Goal: Check status: Check status

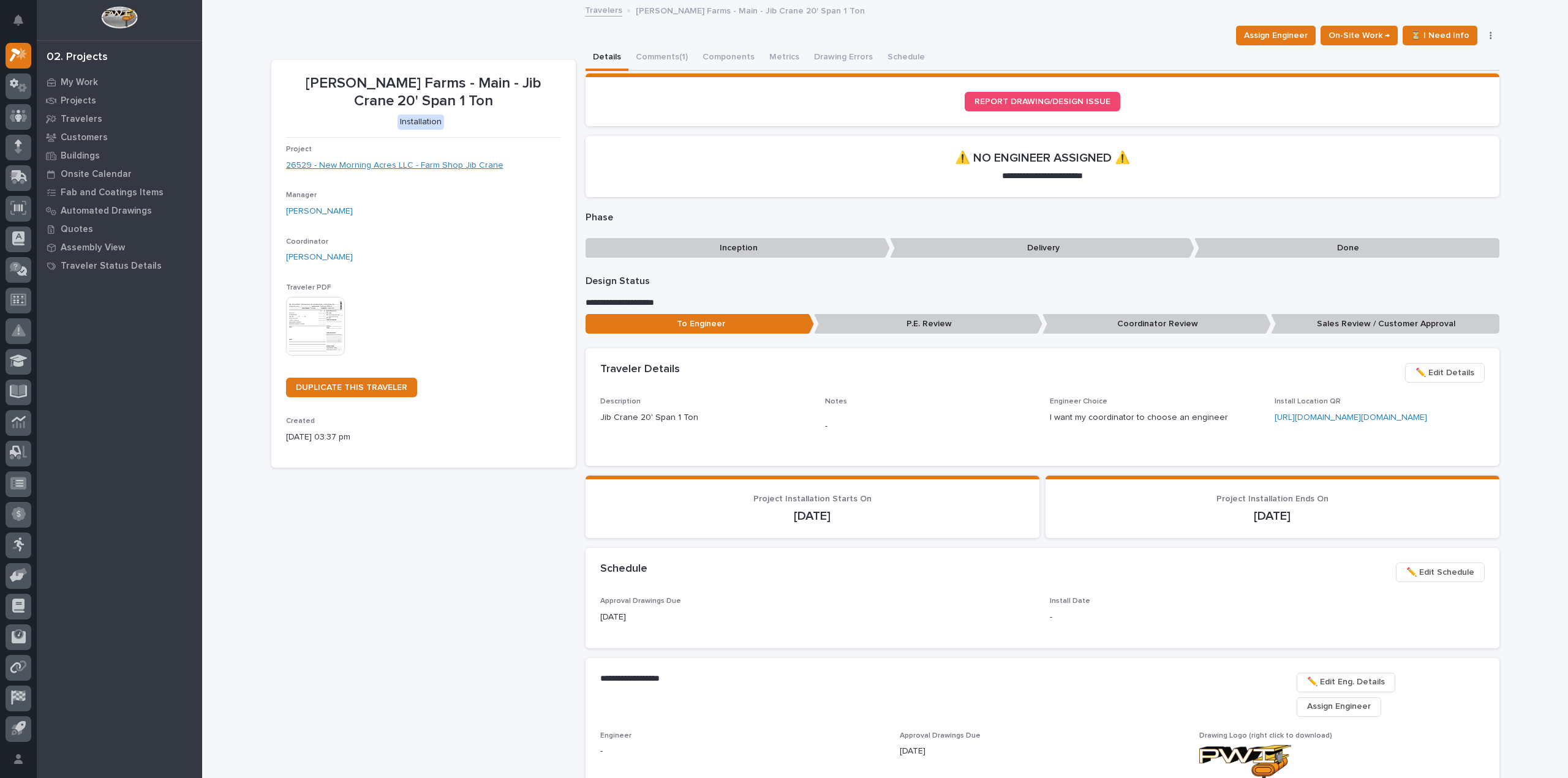
click at [411, 166] on link "26529 - New Morning Acres LLC - Farm Shop Jib Crane" at bounding box center [394, 165] width 217 height 13
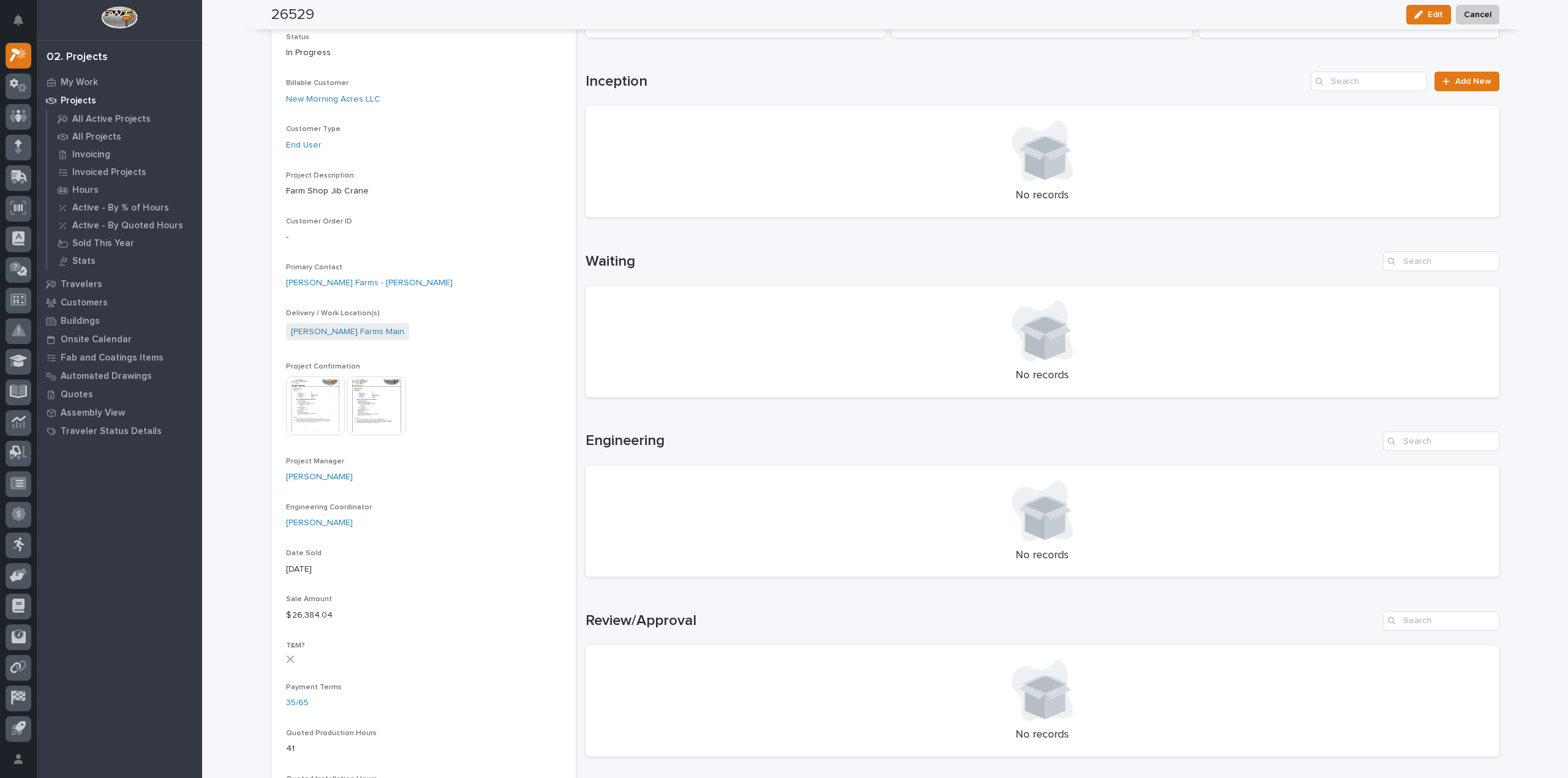
scroll to position [489, 0]
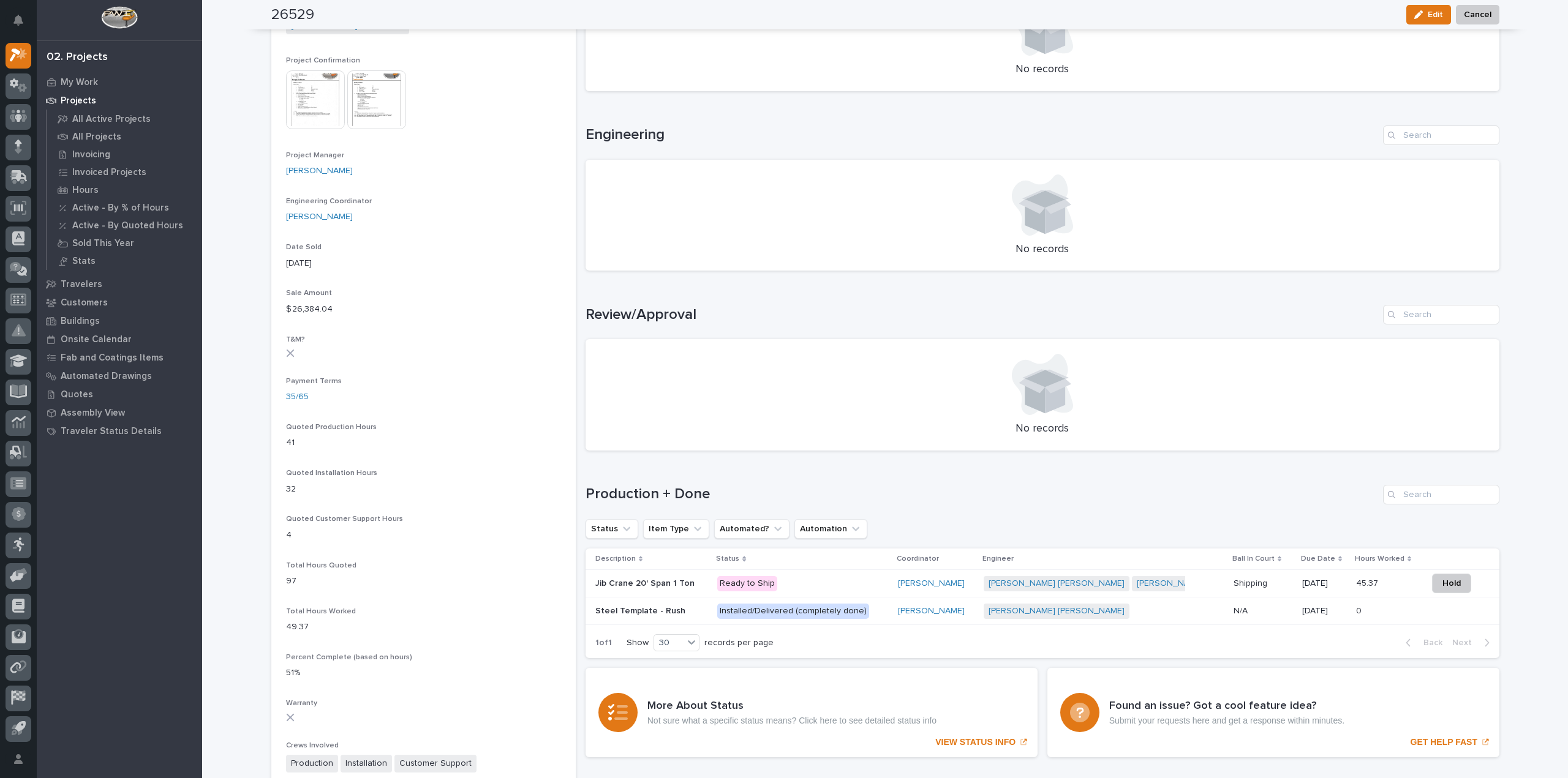
click at [800, 611] on div "Installed/Delivered (completely done)" at bounding box center [793, 611] width 152 height 15
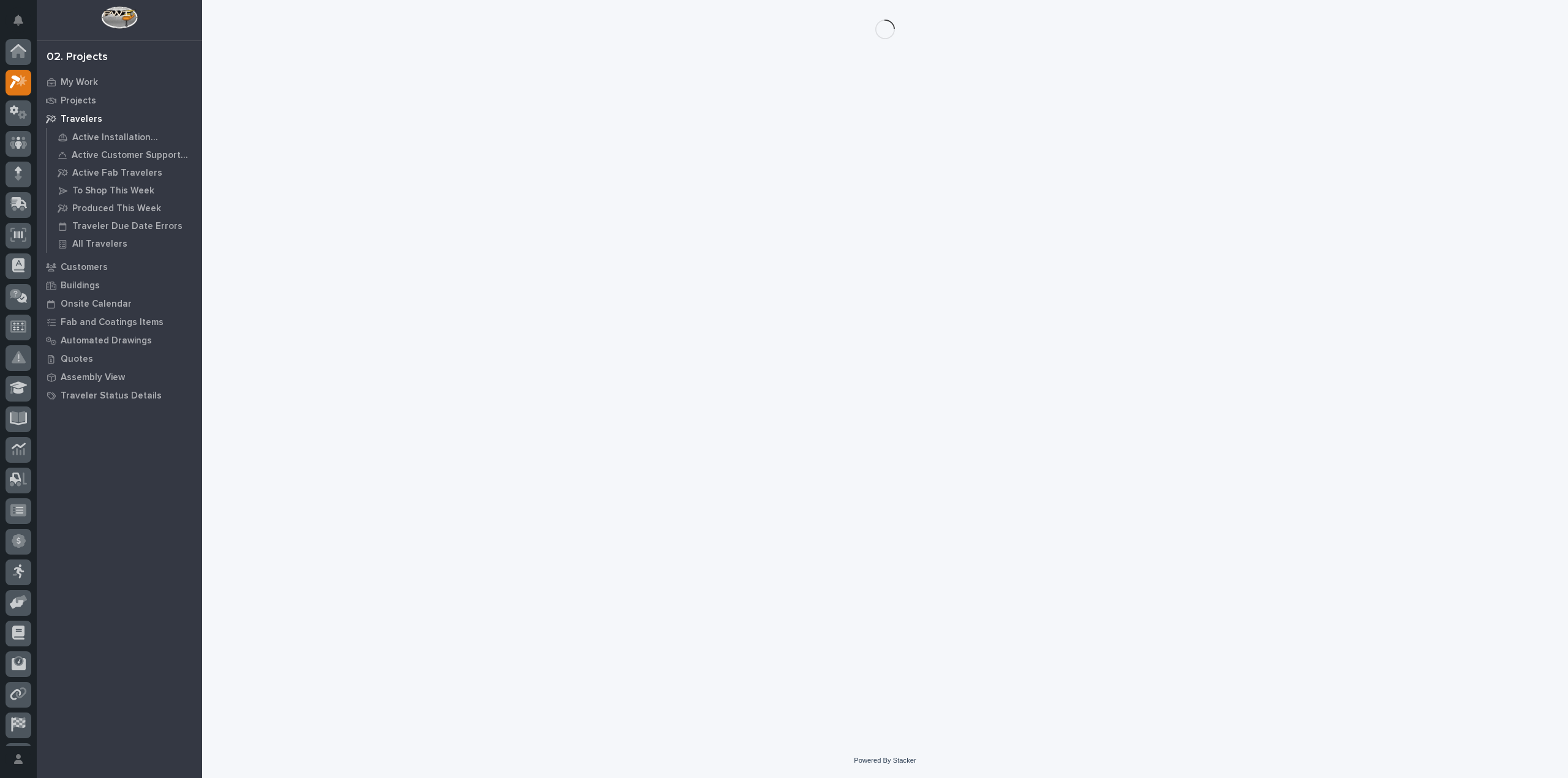
scroll to position [27, 0]
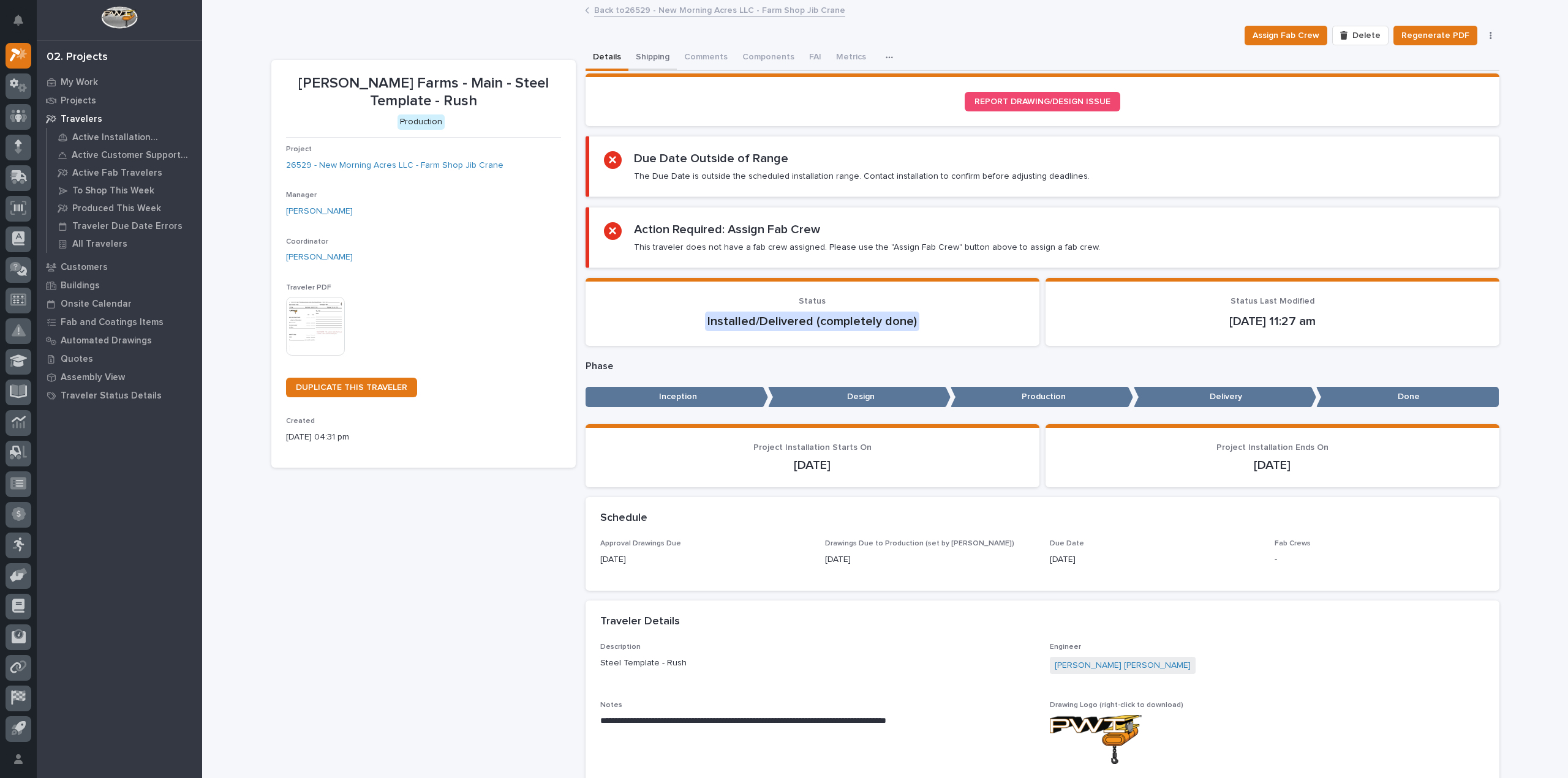
click at [646, 56] on button "Shipping" at bounding box center [652, 58] width 48 height 26
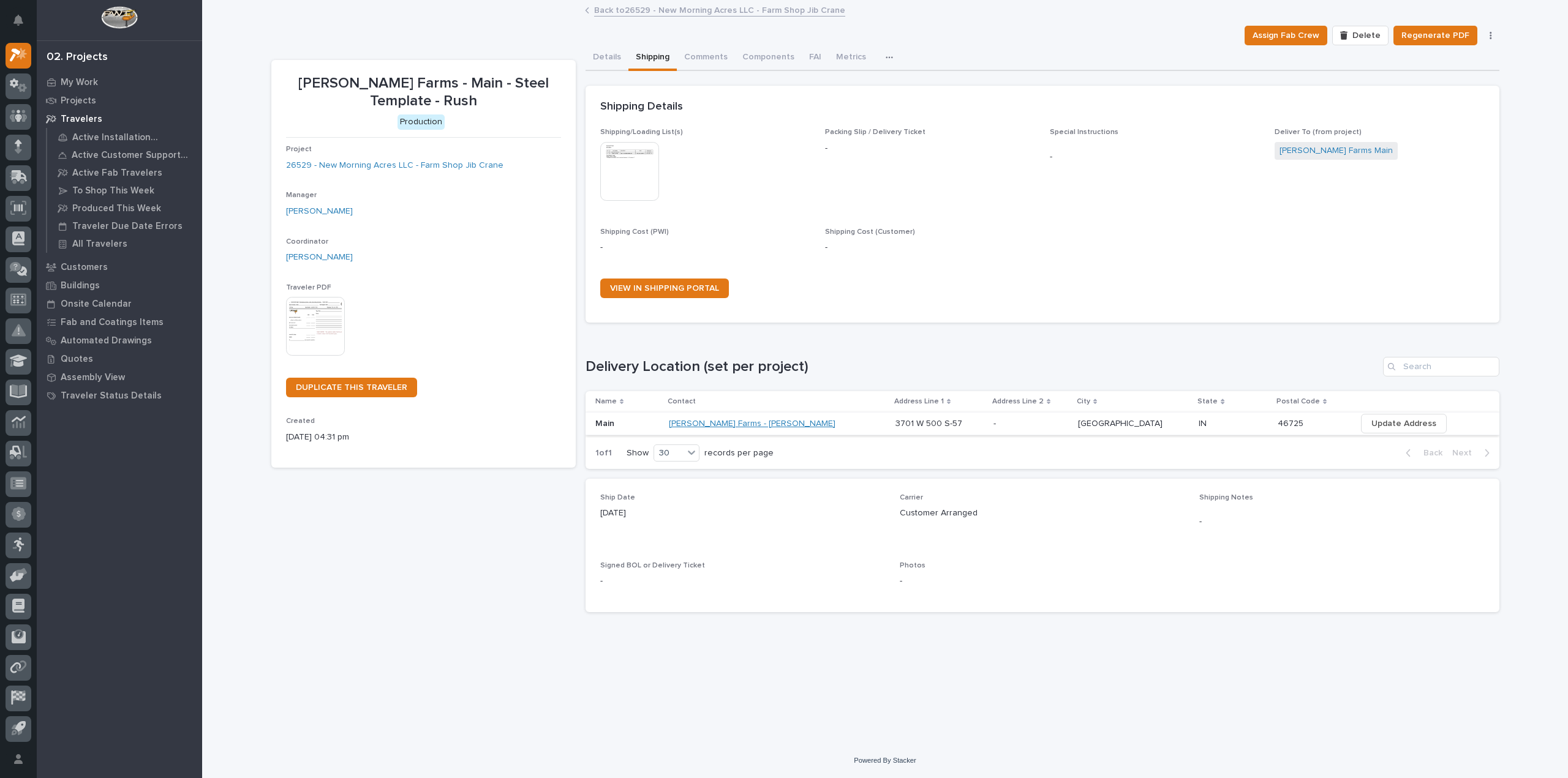
click at [720, 422] on link "Thad Wysong Farms - Thad Wysong" at bounding box center [752, 424] width 166 height 11
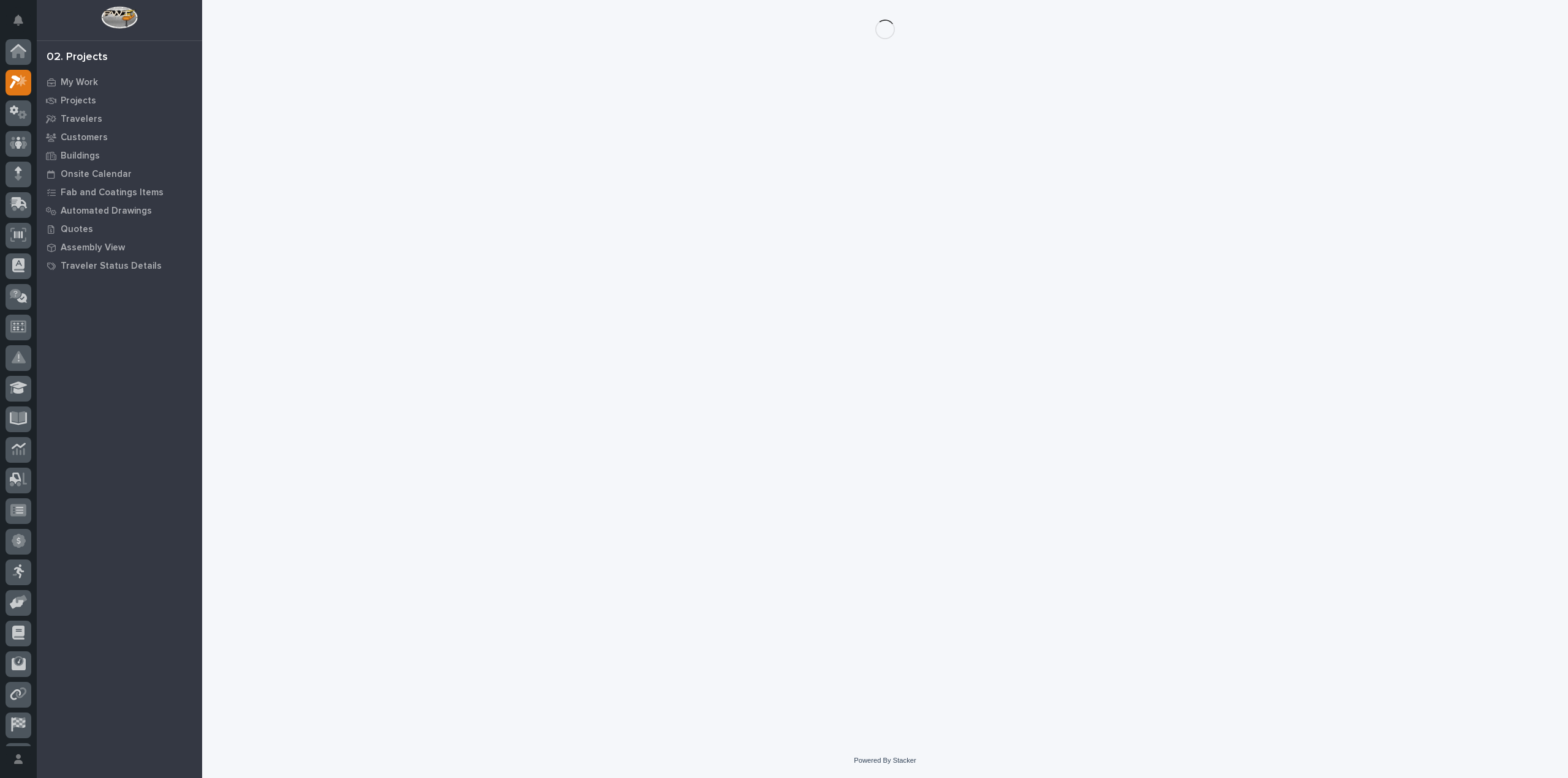
scroll to position [27, 0]
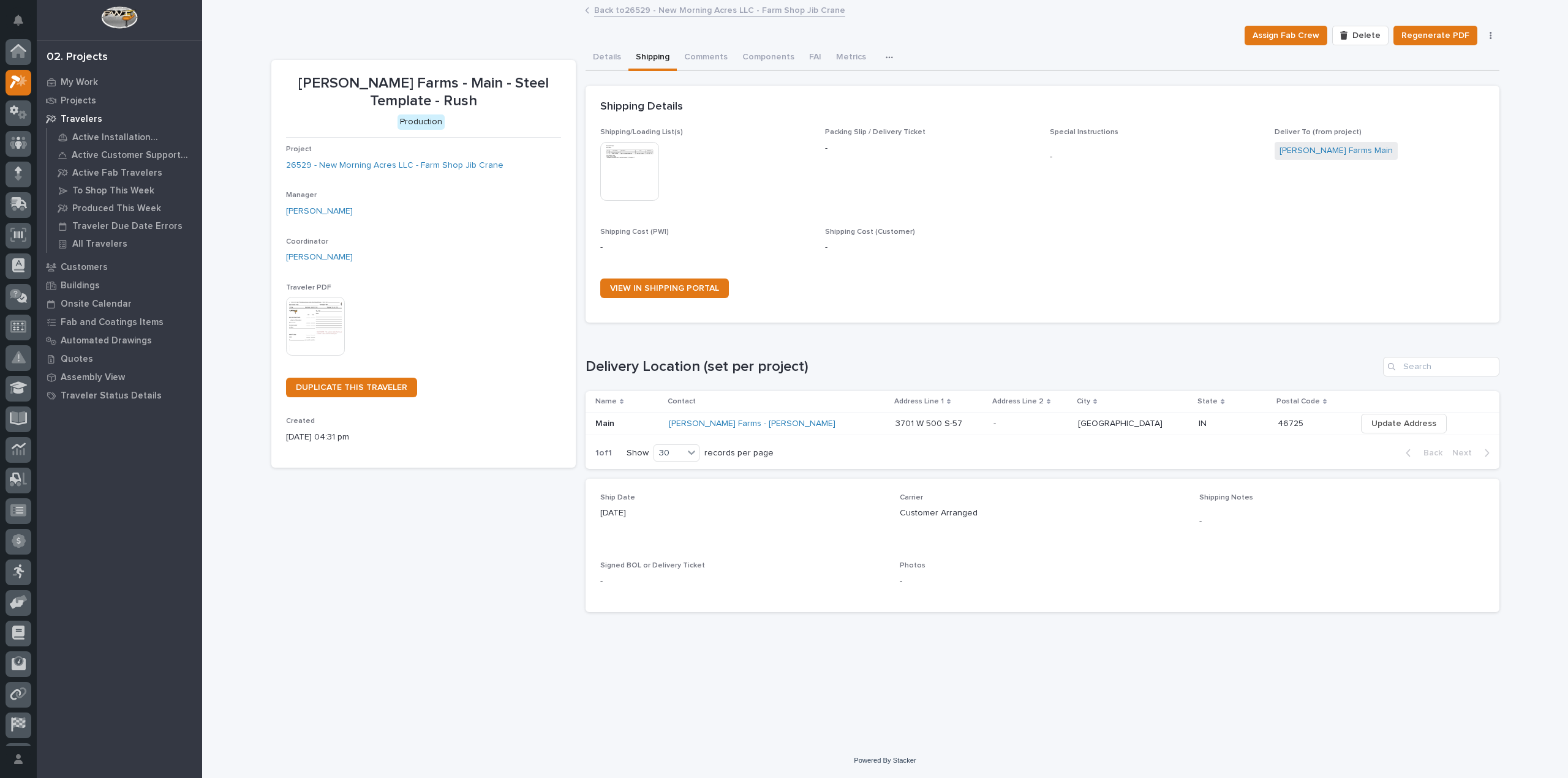
scroll to position [27, 0]
click at [321, 316] on img at bounding box center [315, 327] width 59 height 59
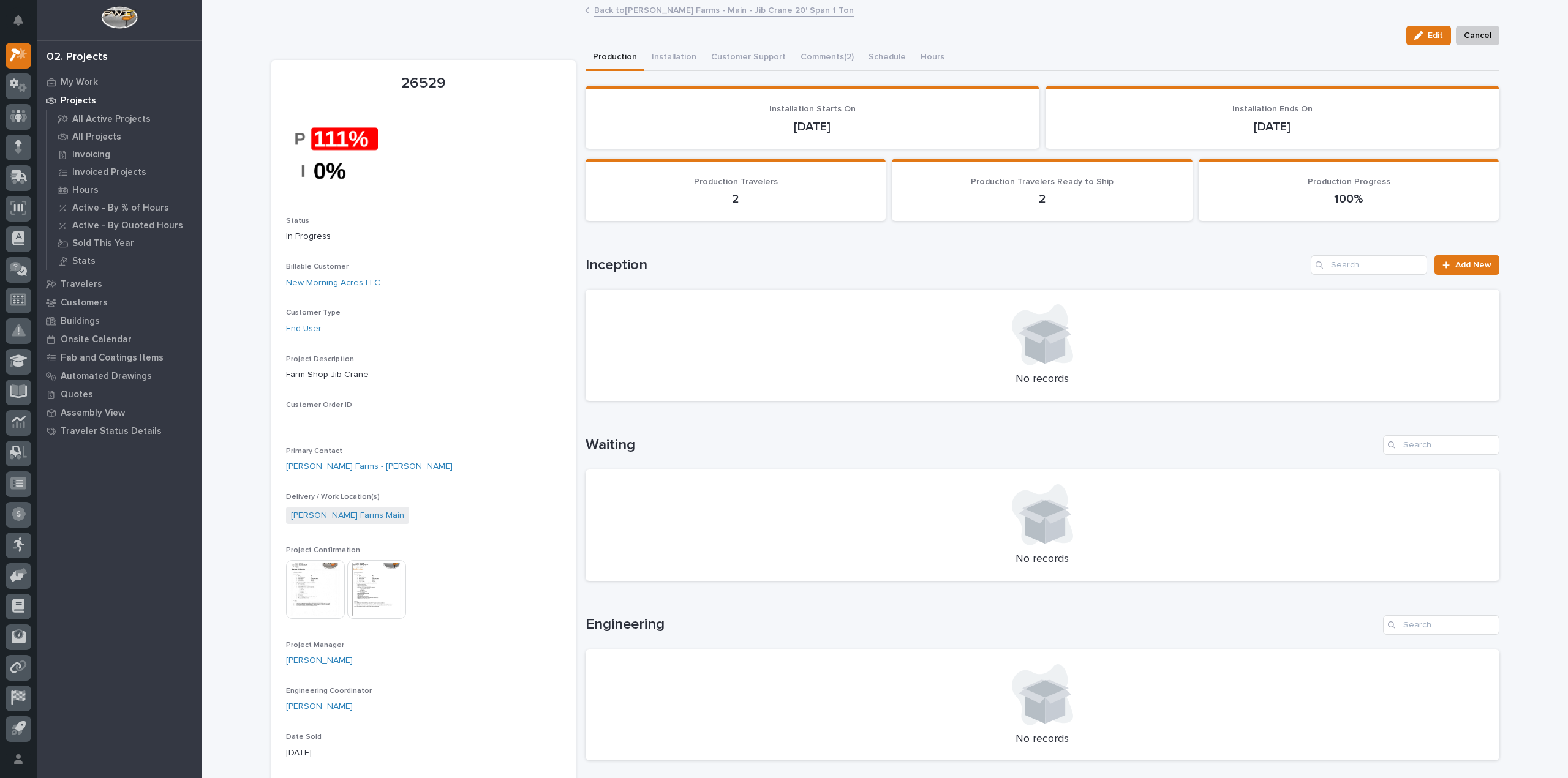
click at [364, 576] on img at bounding box center [377, 590] width 59 height 59
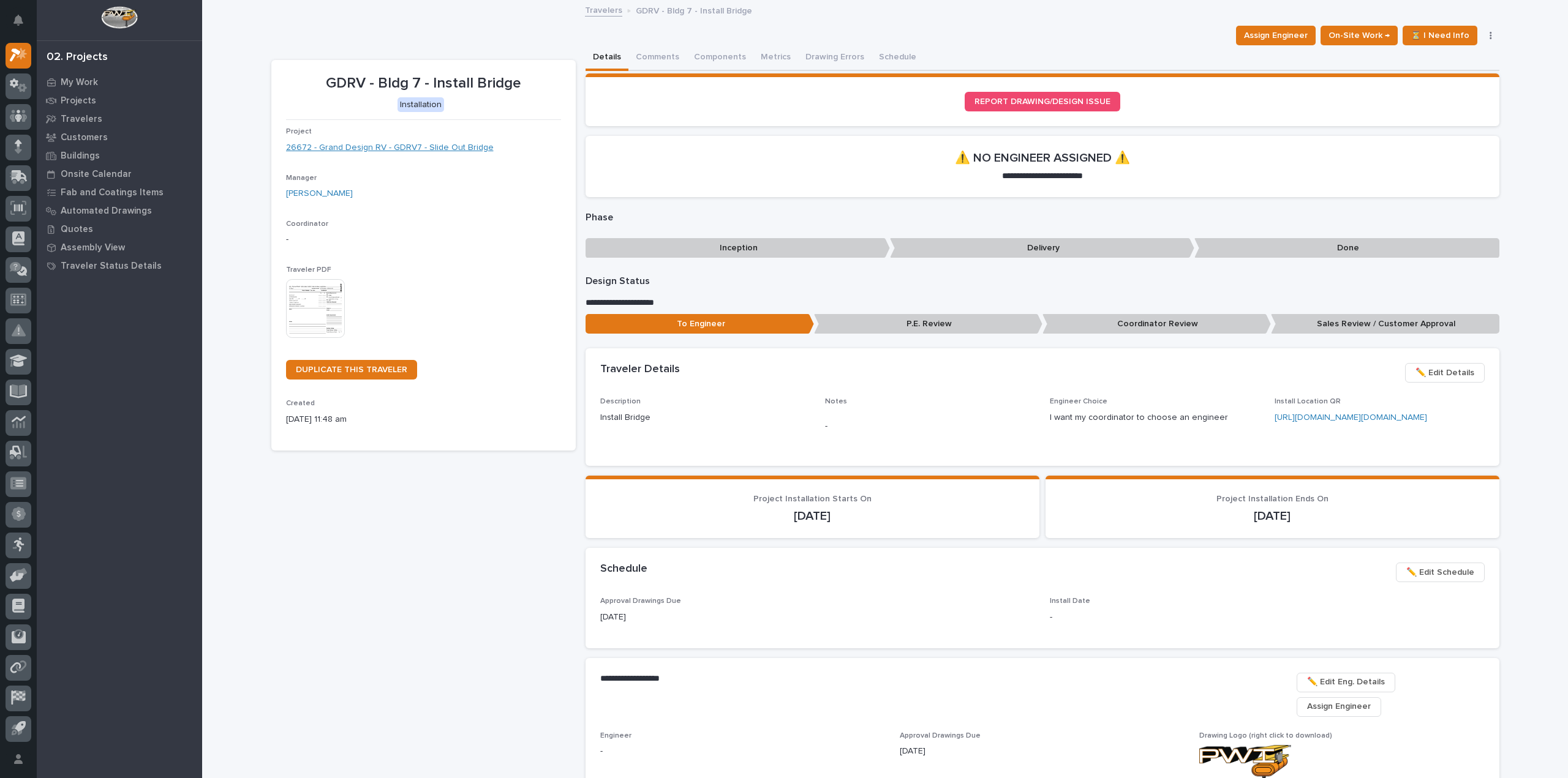
click at [407, 149] on link "26672 - Grand Design RV - GDRV7 - Slide Out Bridge" at bounding box center [390, 147] width 207 height 13
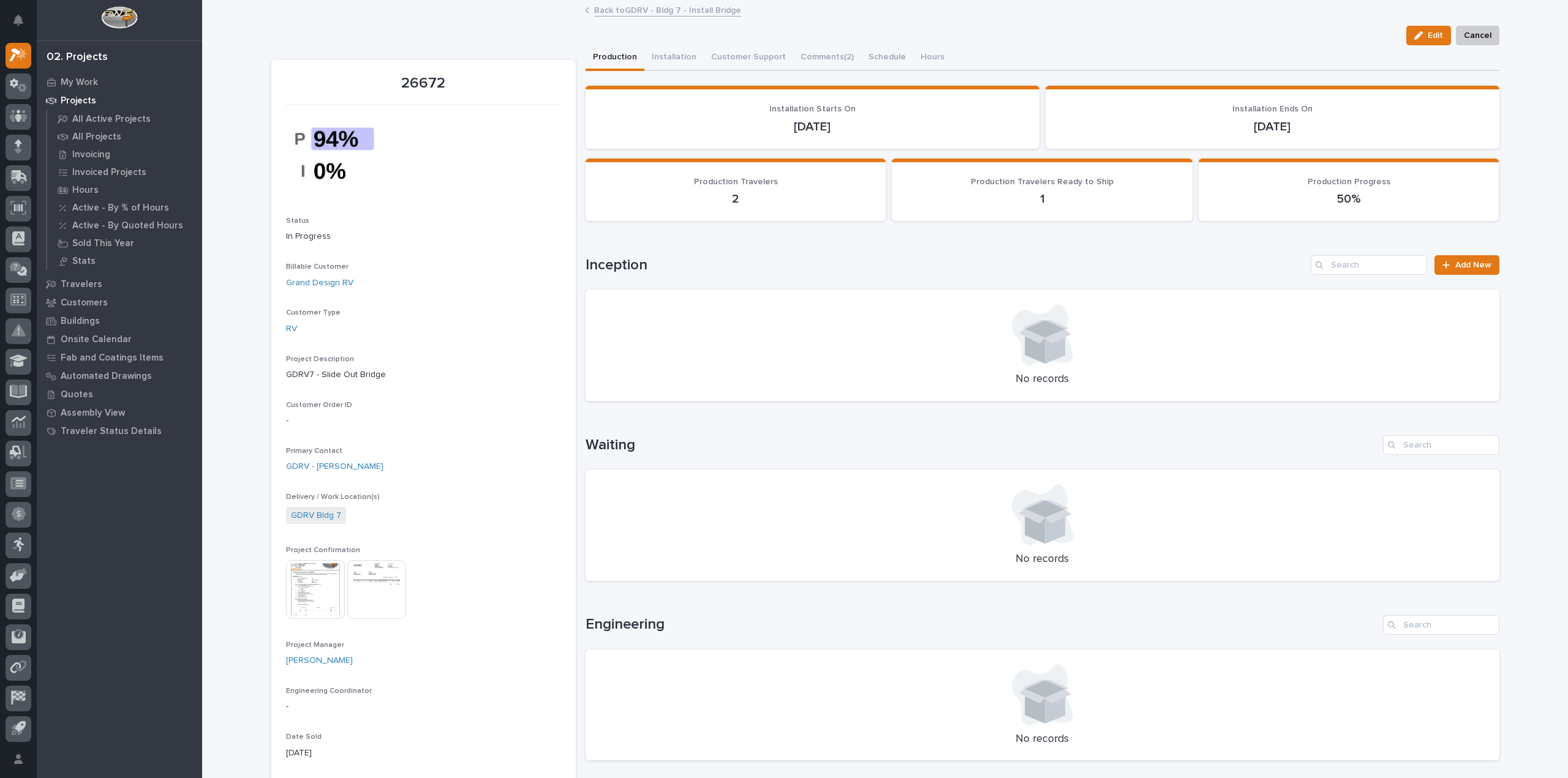
click at [293, 599] on img at bounding box center [315, 590] width 59 height 59
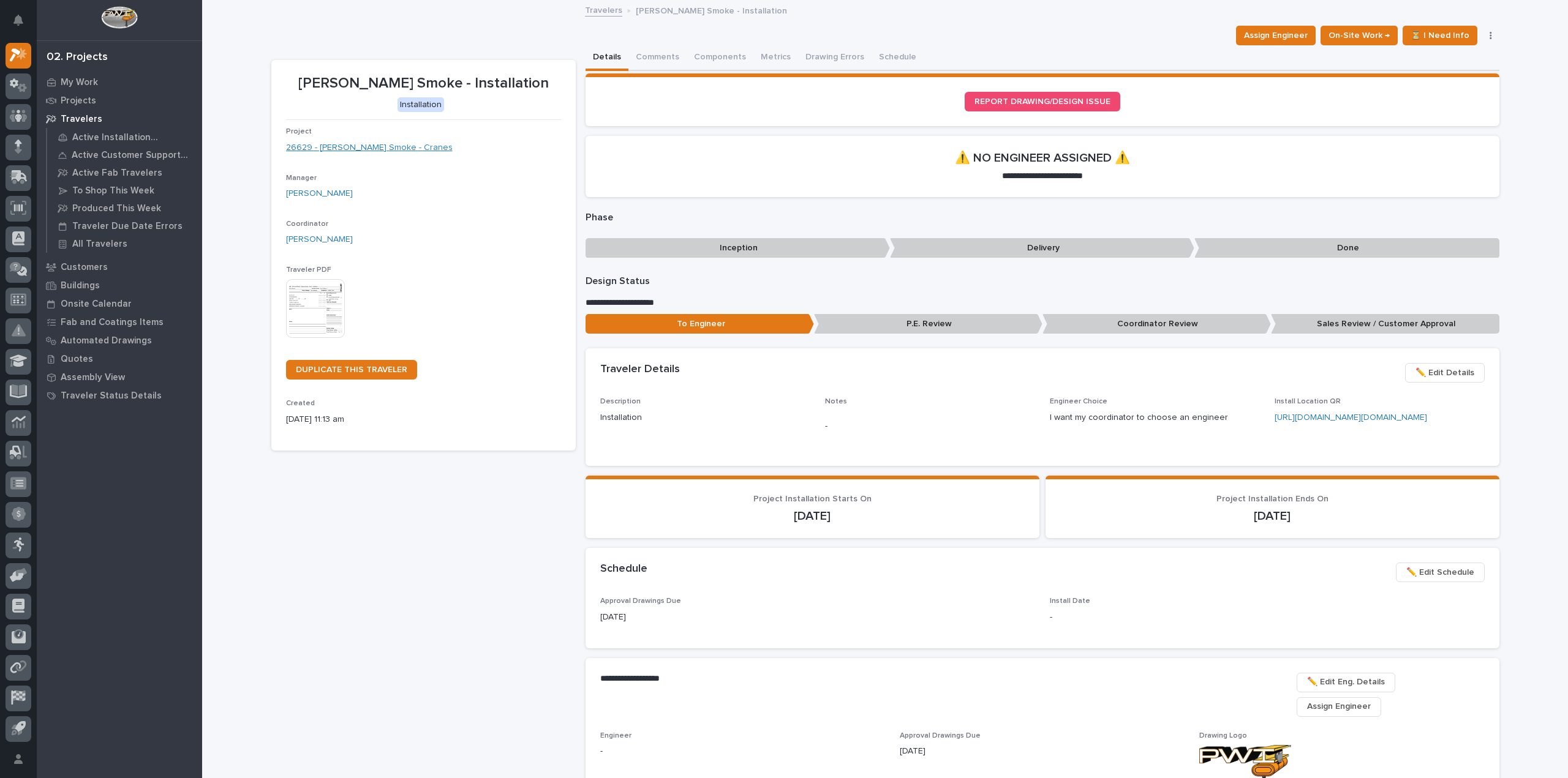
click at [356, 141] on link "26629 - [PERSON_NAME] Smoke - Cranes" at bounding box center [369, 147] width 166 height 13
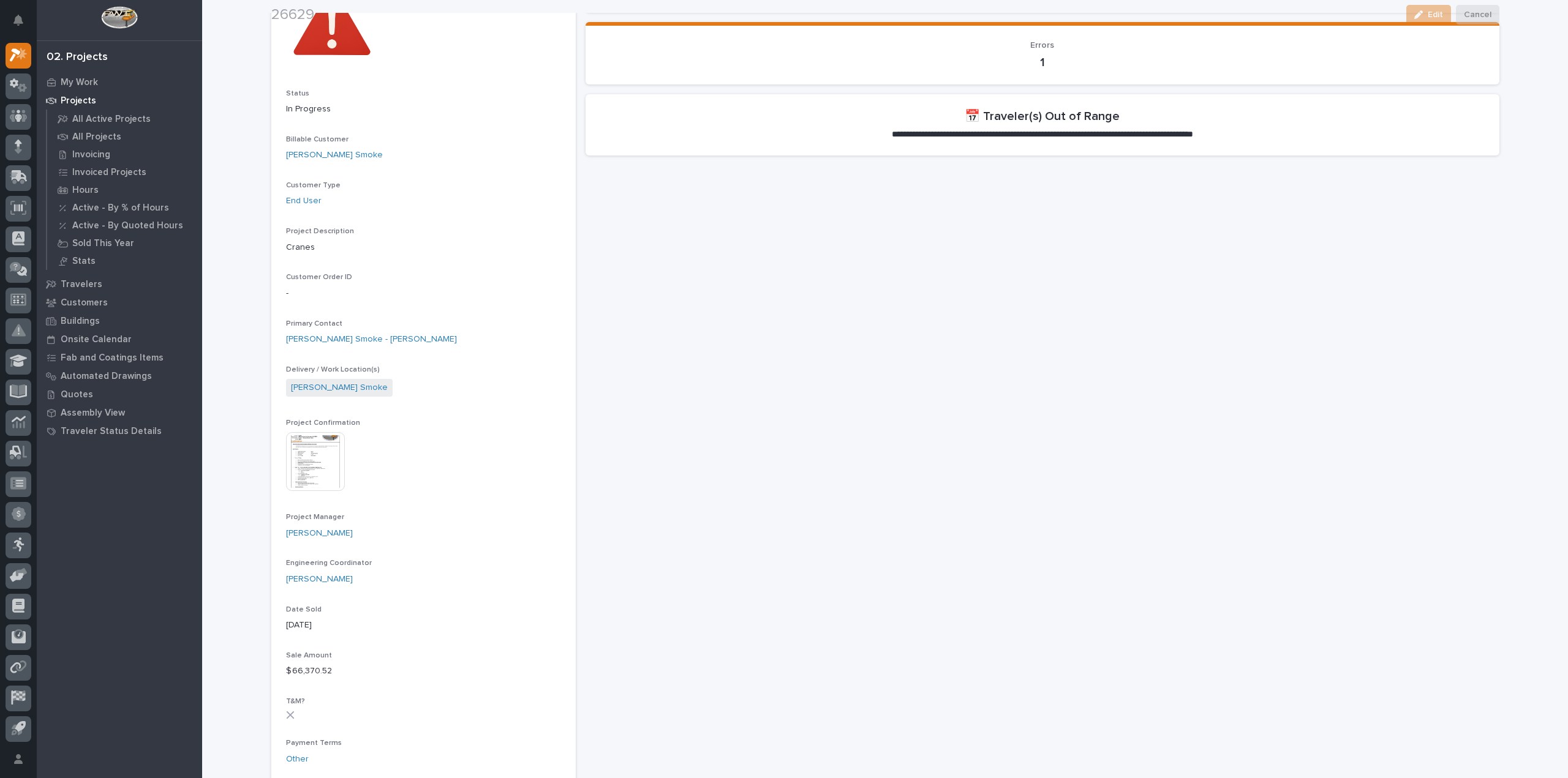
scroll to position [184, 0]
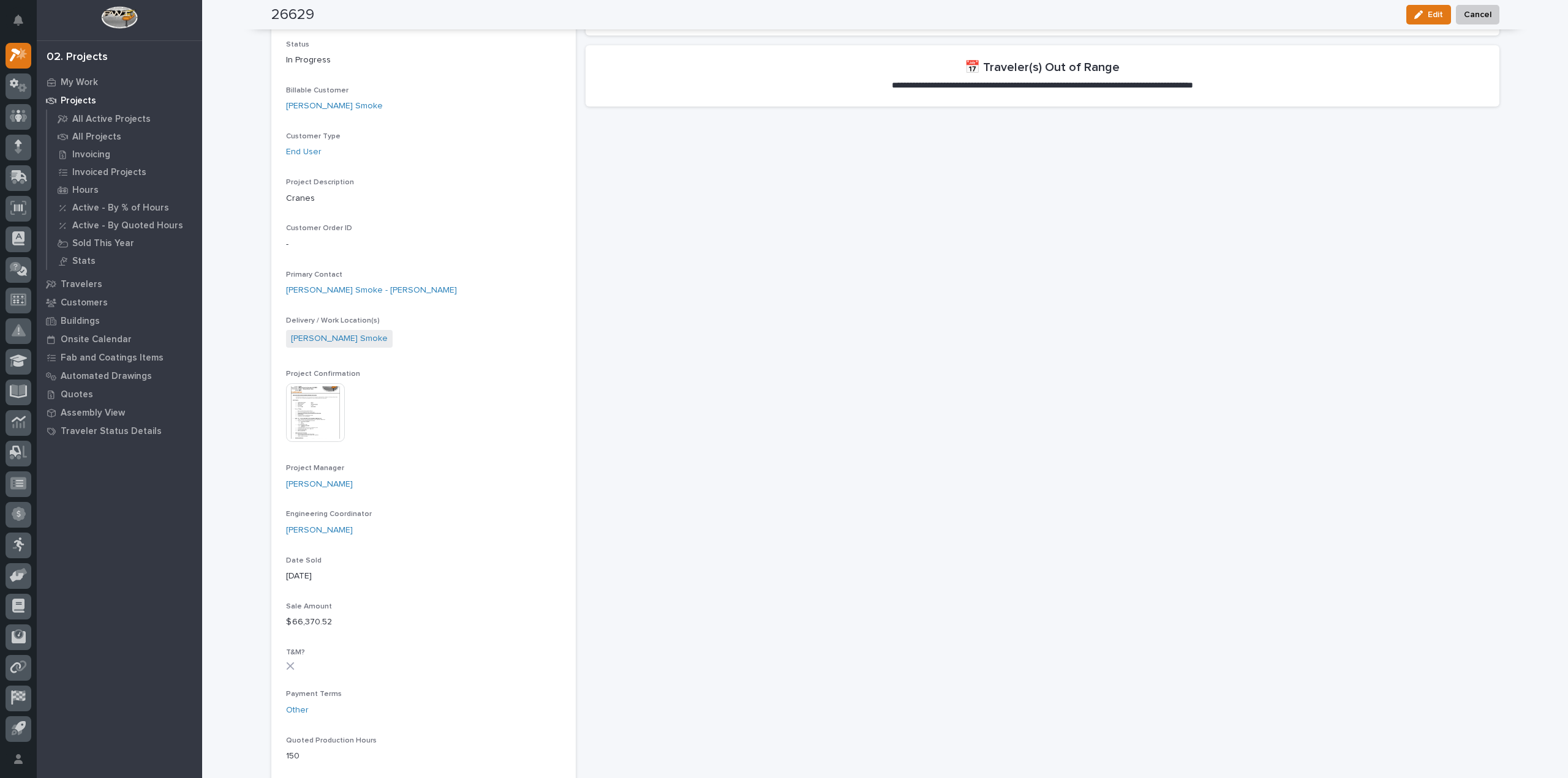
click at [319, 422] on img at bounding box center [315, 413] width 59 height 59
